Goal: Information Seeking & Learning: Learn about a topic

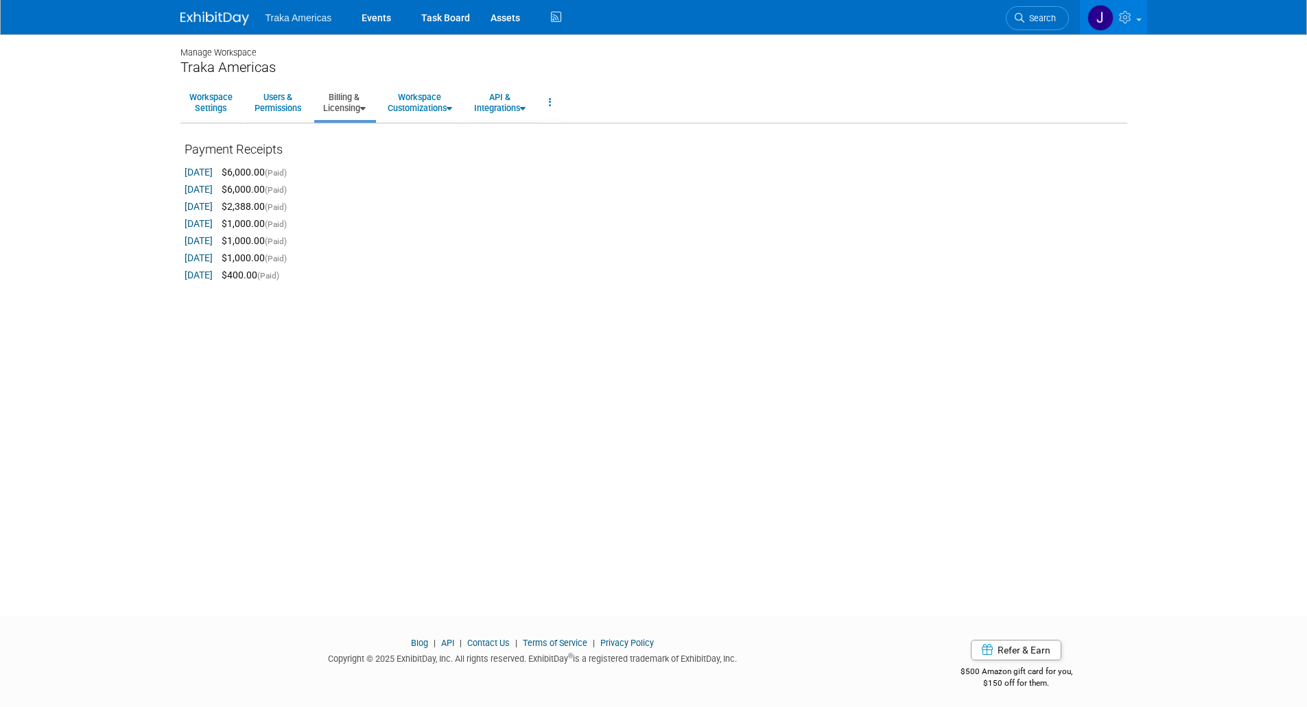
click at [222, 19] on img at bounding box center [214, 19] width 69 height 14
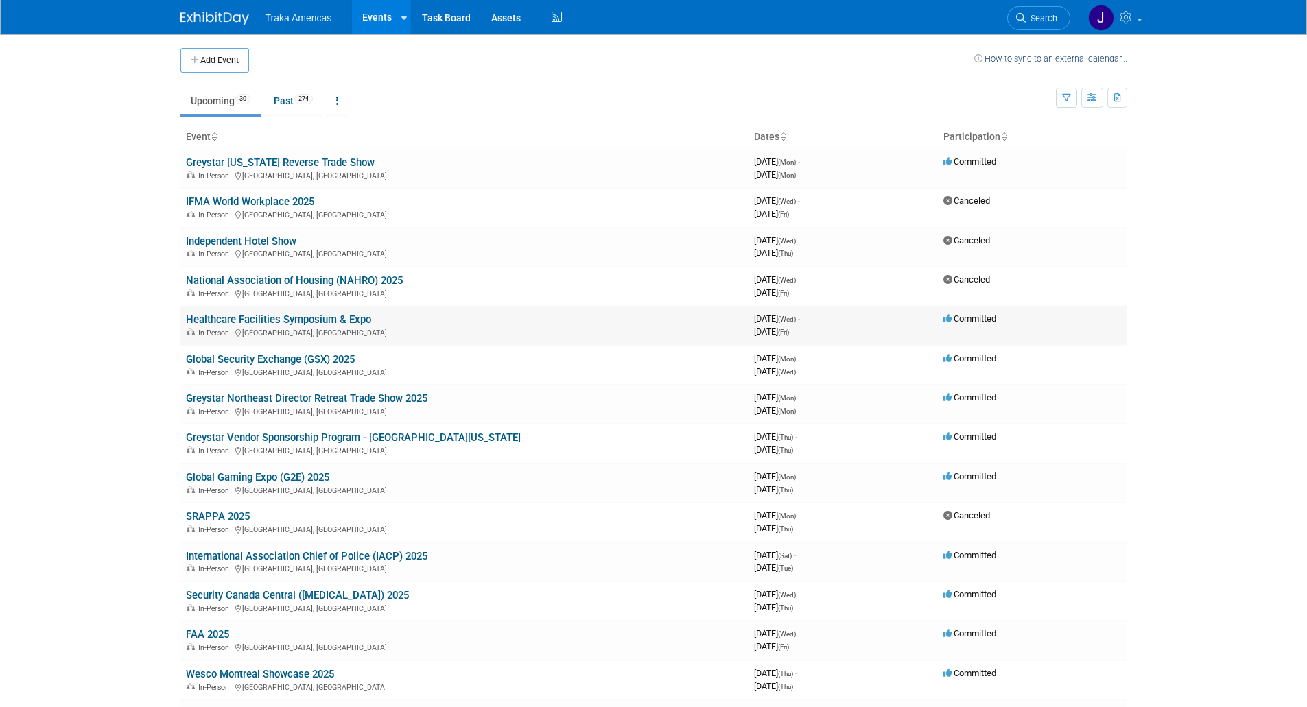
click at [331, 317] on link "Healthcare Facilities Symposium & Expo" at bounding box center [278, 319] width 185 height 12
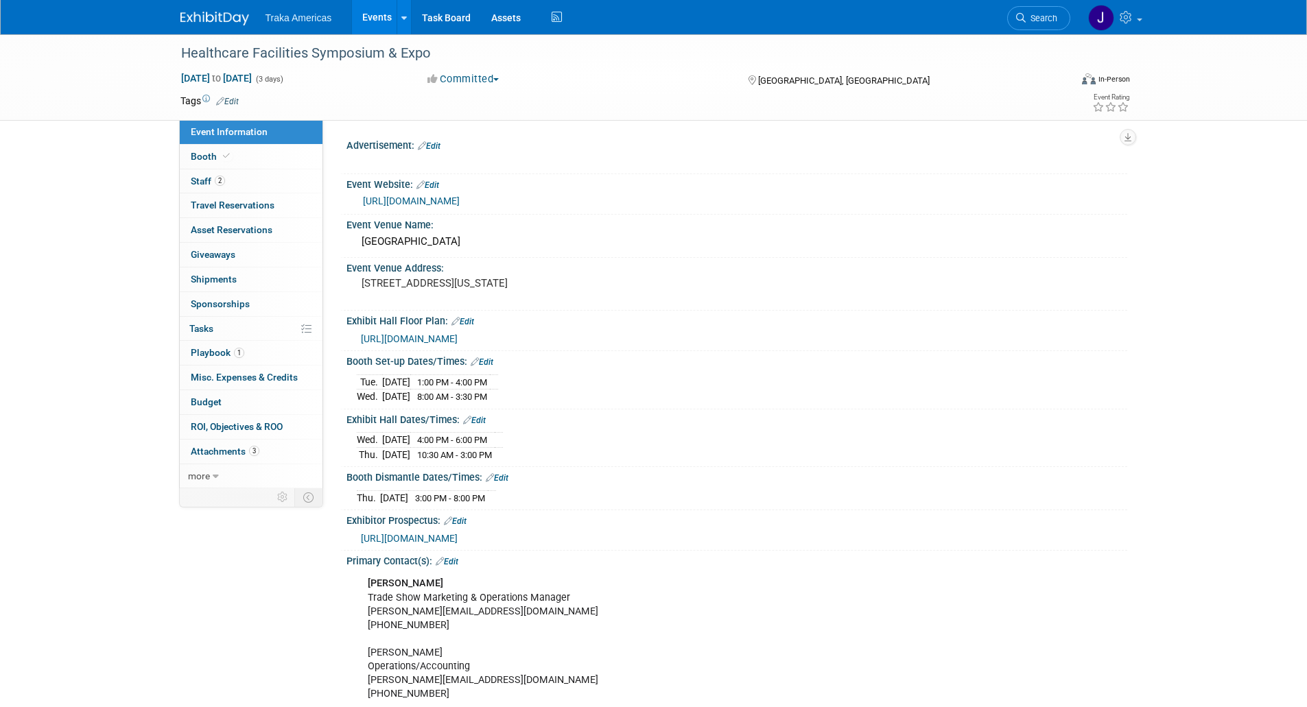
select select "Regional"
click at [244, 151] on link "Booth" at bounding box center [251, 157] width 143 height 24
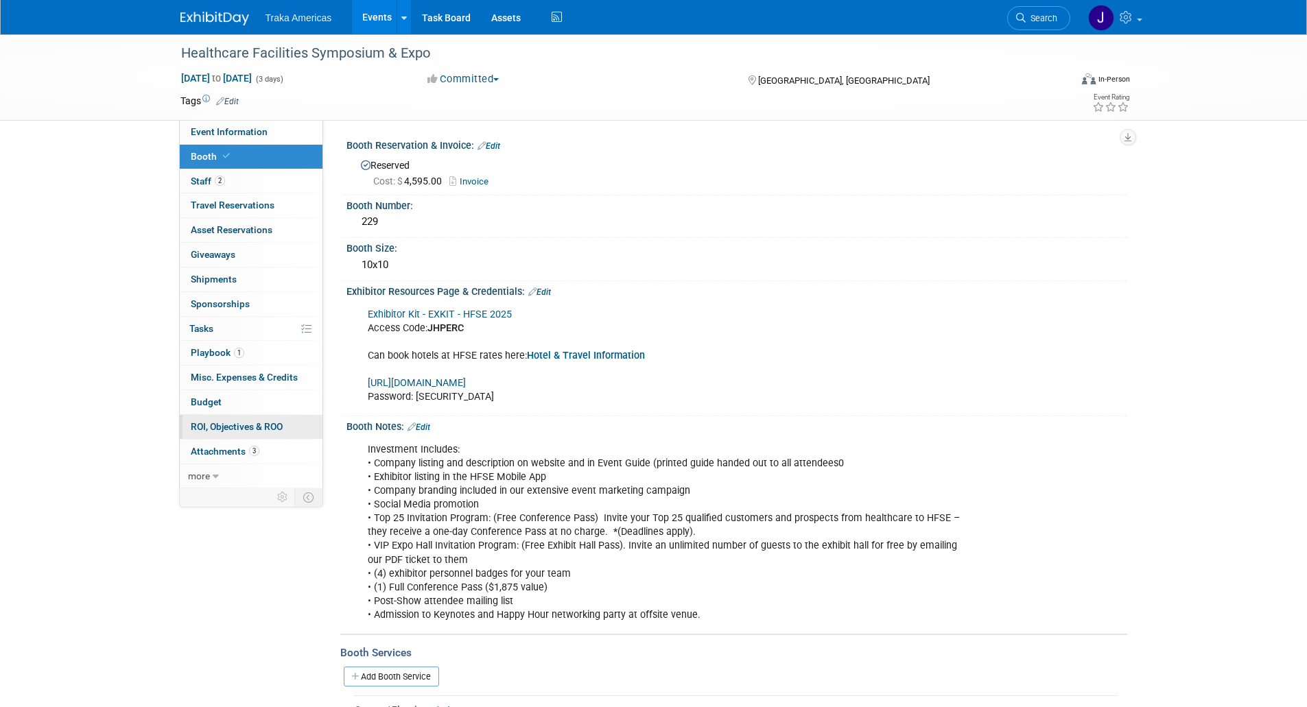
click at [239, 424] on span "ROI, Objectives & ROO 0" at bounding box center [237, 426] width 92 height 11
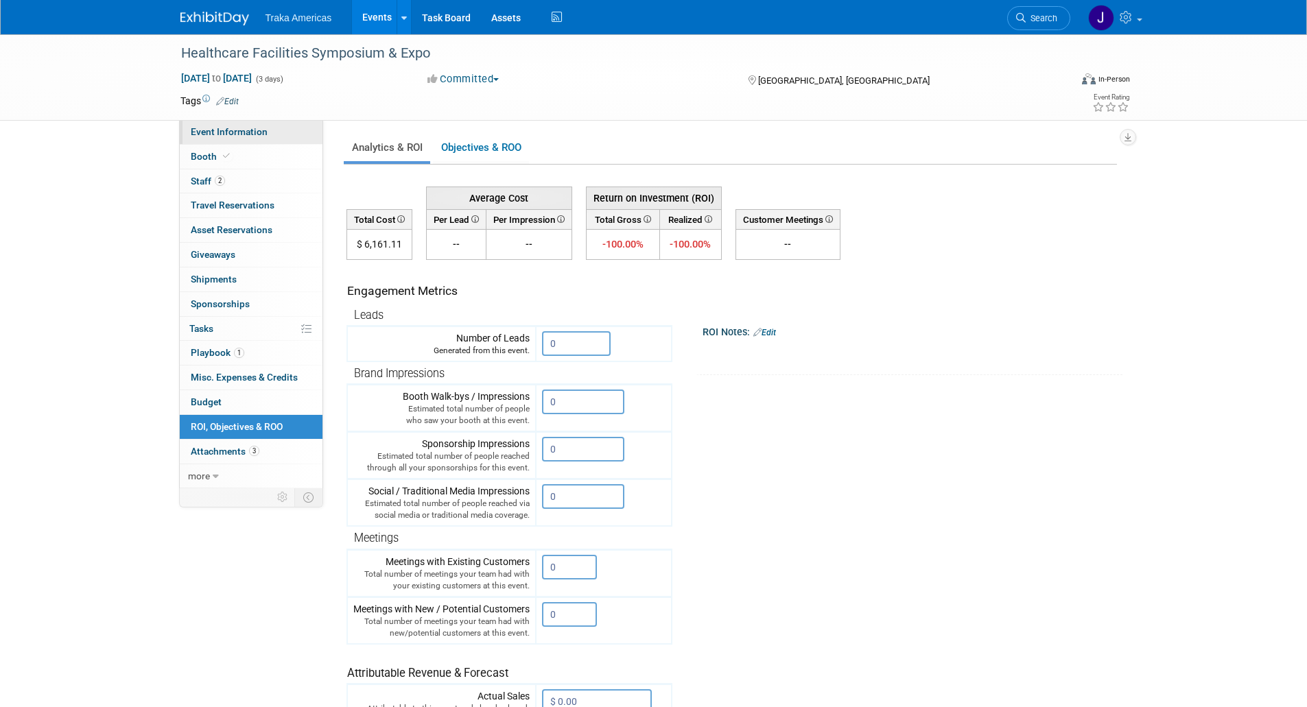
click at [224, 131] on span "Event Information" at bounding box center [229, 131] width 77 height 11
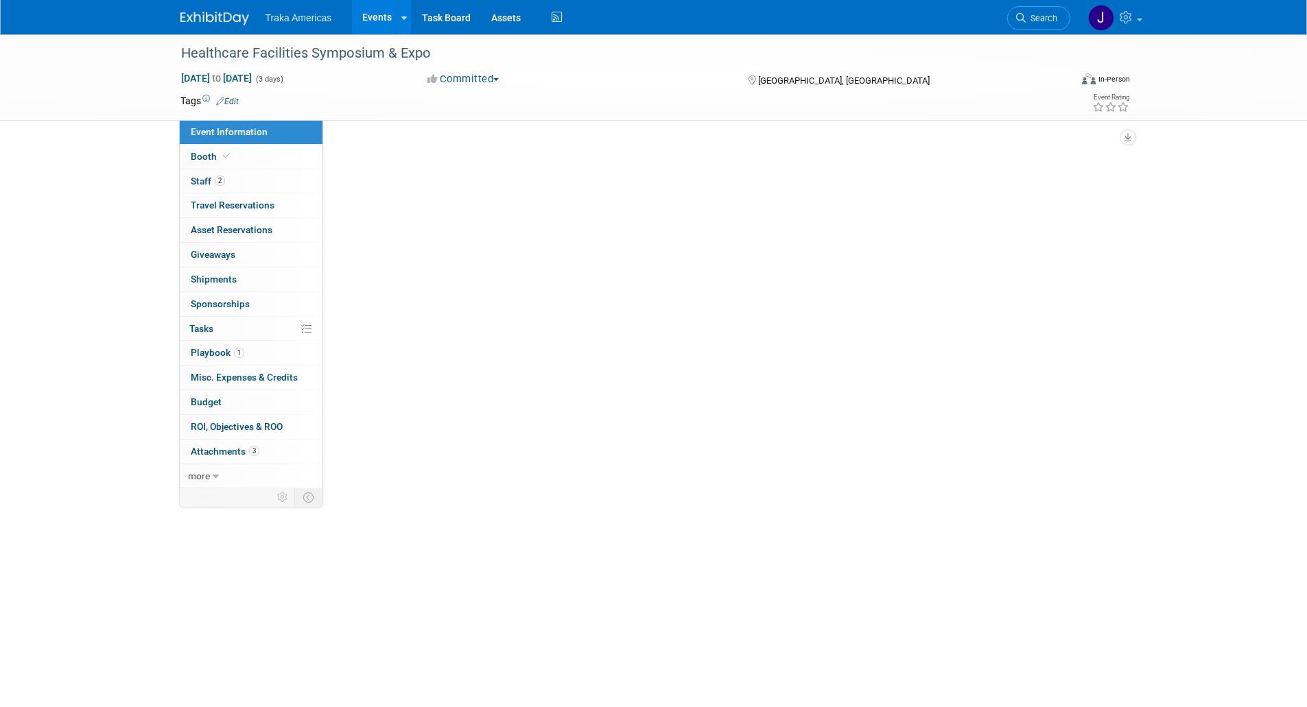
select select "Regional"
